Goal: Use online tool/utility: Utilize a website feature to perform a specific function

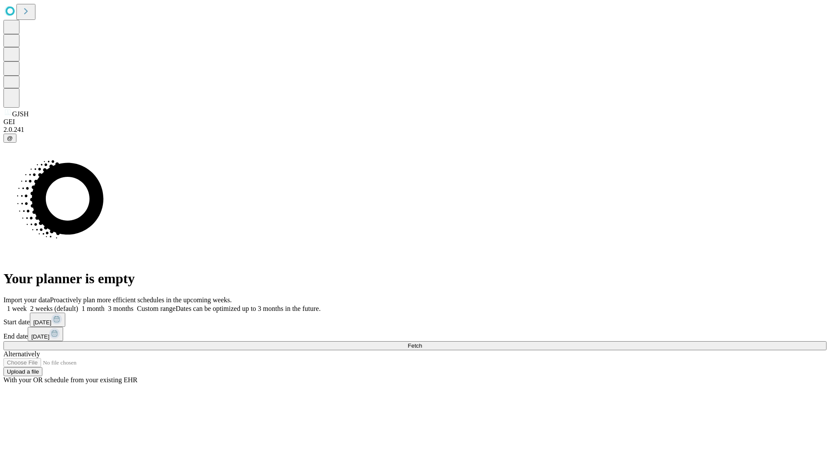
click at [422, 342] on span "Fetch" at bounding box center [415, 345] width 14 height 6
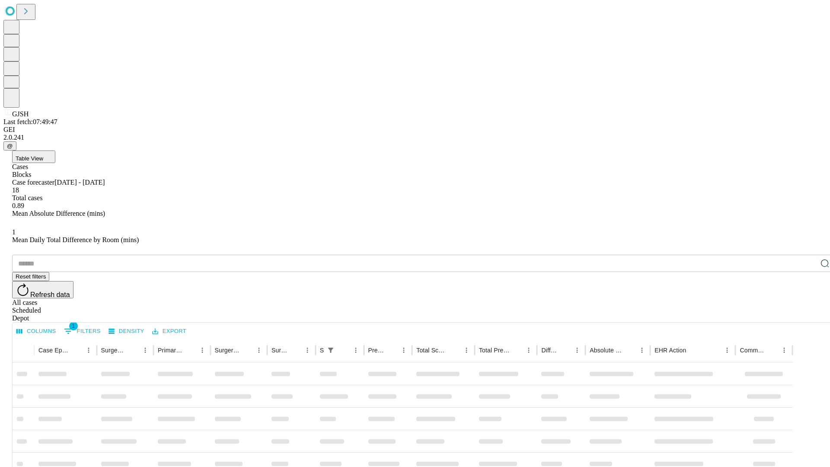
click at [43, 155] on span "Table View" at bounding box center [30, 158] width 28 height 6
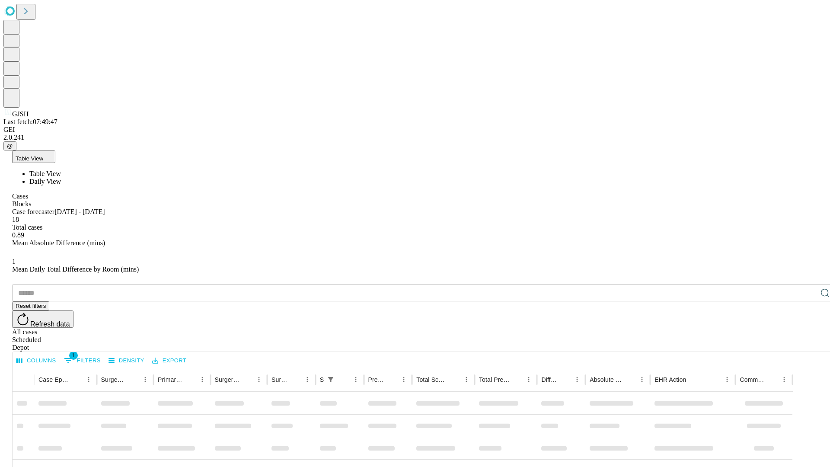
click at [61, 178] on span "Daily View" at bounding box center [45, 181] width 32 height 7
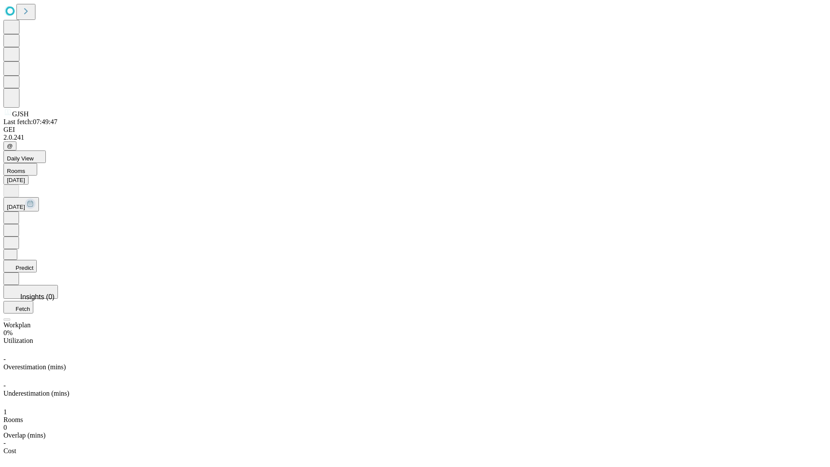
click at [37, 260] on button "Predict" at bounding box center [19, 266] width 33 height 13
